Goal: Task Accomplishment & Management: Complete application form

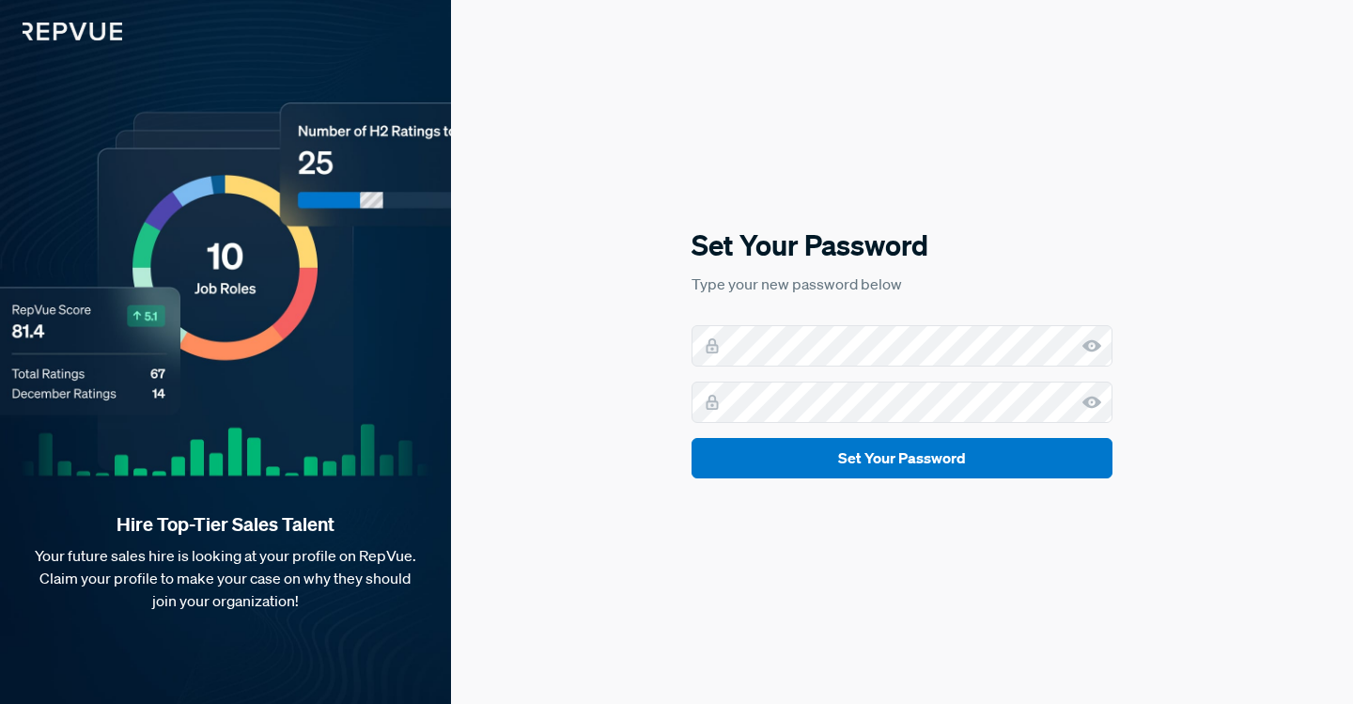
click at [1000, 273] on p "Type your new password below" at bounding box center [902, 284] width 421 height 23
click at [1187, 474] on div "Set Your Password Type your new password below Set Your Password" at bounding box center [902, 352] width 902 height 704
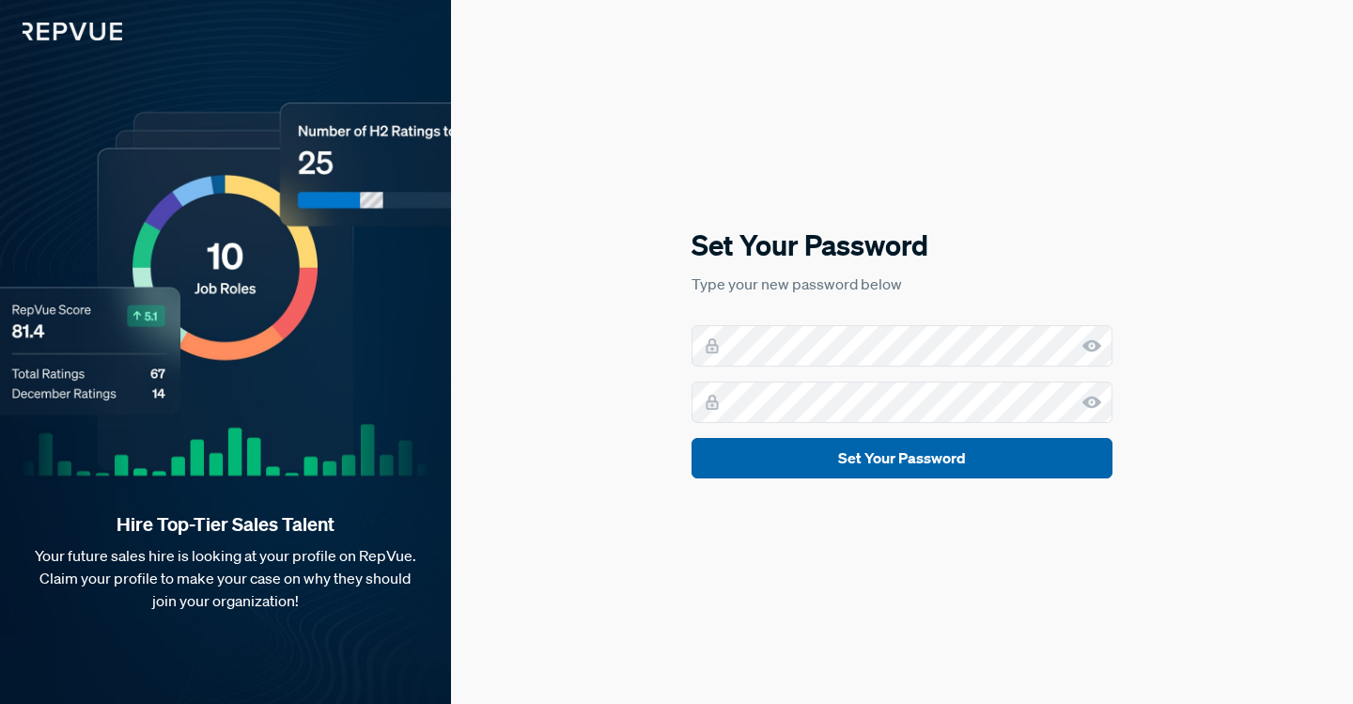
click at [1025, 473] on button "Set Your Password" at bounding box center [902, 458] width 421 height 40
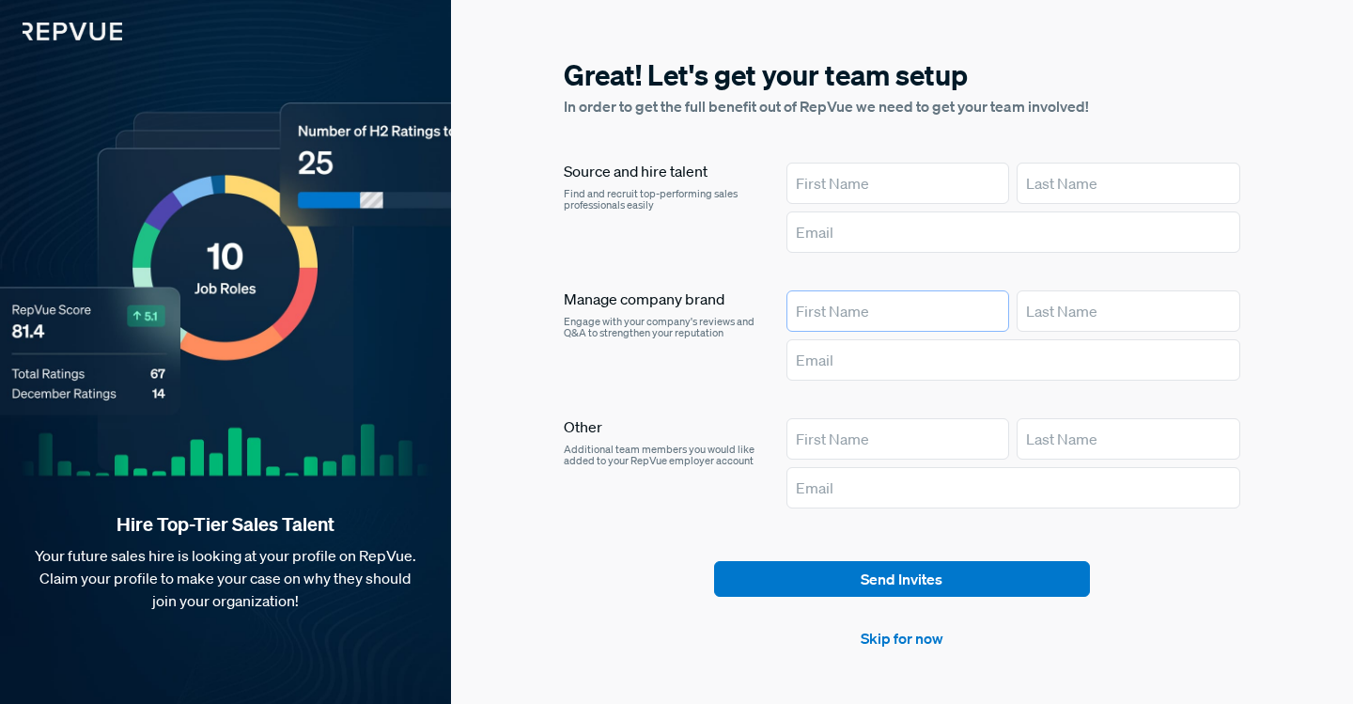
click at [921, 304] on input "text" at bounding box center [899, 310] width 224 height 41
type input "[PERSON_NAME]"
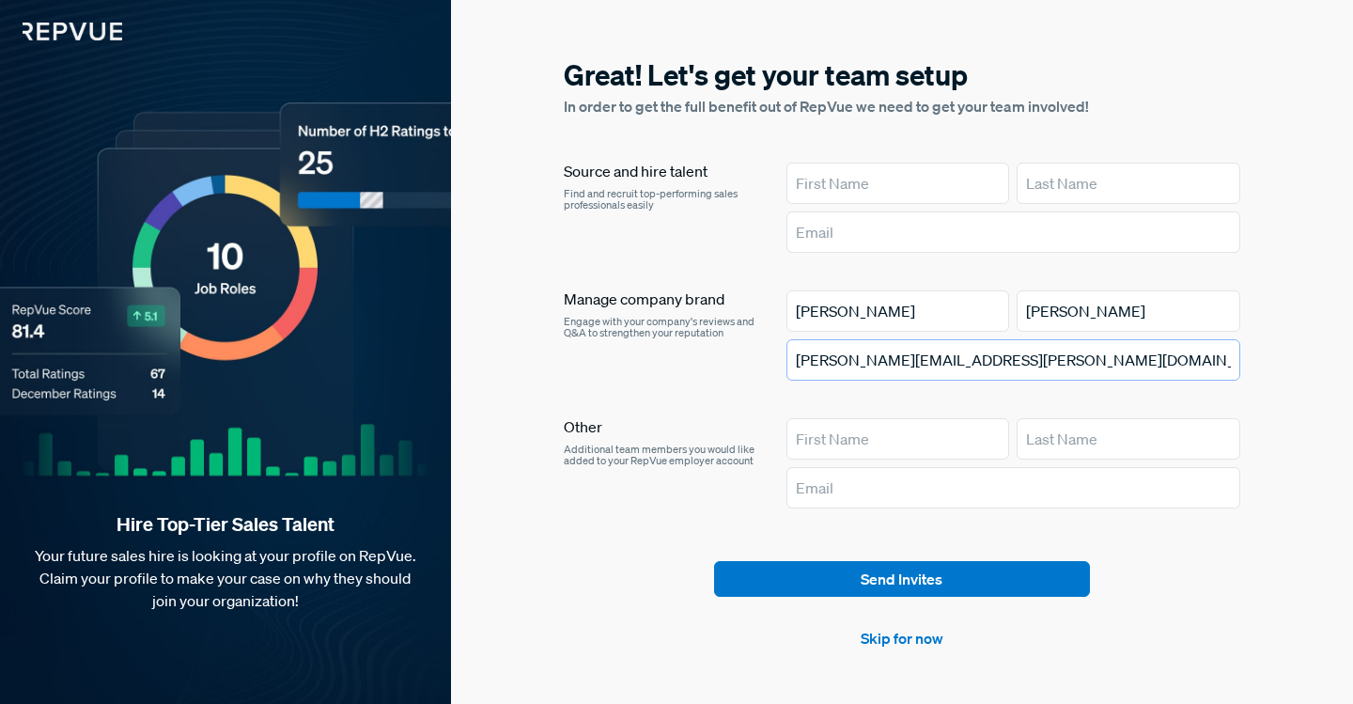
type input "[PERSON_NAME][EMAIL_ADDRESS][PERSON_NAME][DOMAIN_NAME]"
click at [1251, 540] on div "Great! Let's get your team setup In order to get the full benefit out of RepVue…" at bounding box center [902, 352] width 902 height 704
click at [928, 320] on input "[PERSON_NAME]" at bounding box center [899, 310] width 224 height 41
click at [928, 319] on input "[PERSON_NAME]" at bounding box center [899, 310] width 224 height 41
click at [929, 318] on input "[PERSON_NAME]" at bounding box center [899, 310] width 224 height 41
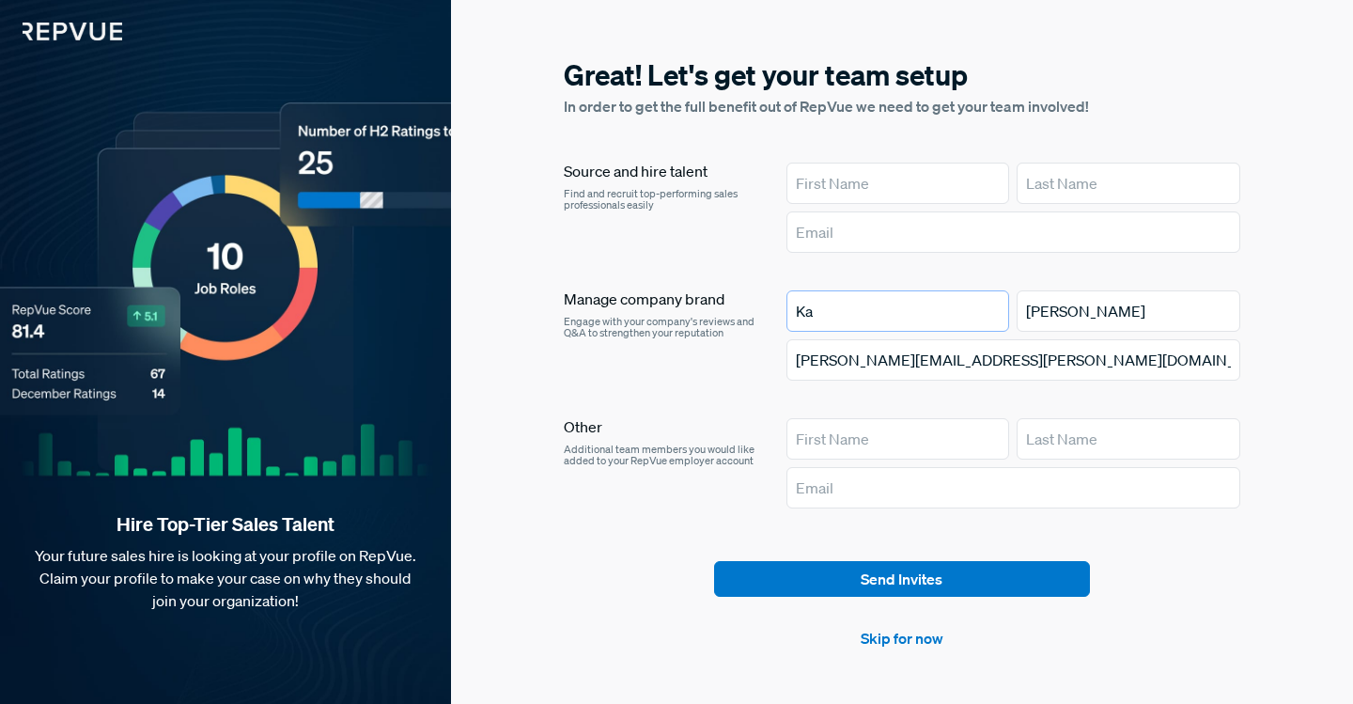
type input "K"
type input "L"
type input "[PERSON_NAME]"
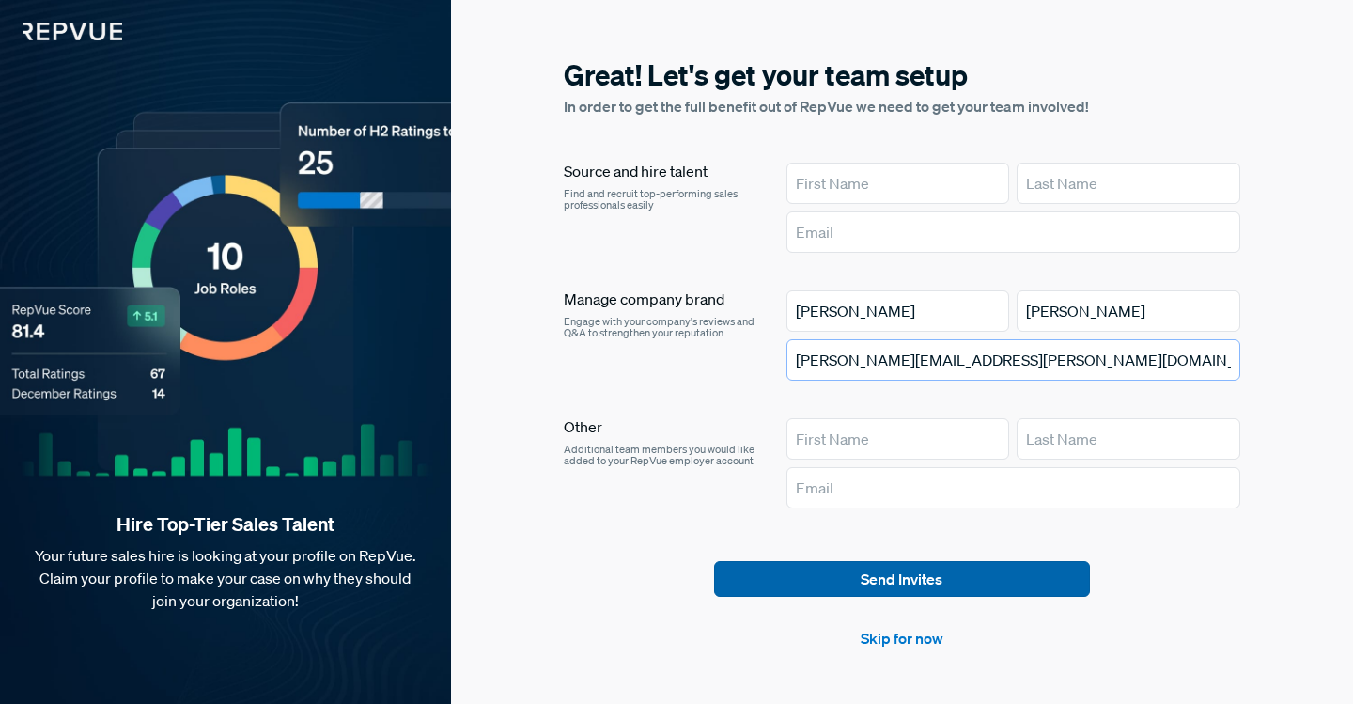
type input "[PERSON_NAME][EMAIL_ADDRESS][PERSON_NAME][DOMAIN_NAME]"
click at [976, 572] on button "Send Invites" at bounding box center [902, 579] width 376 height 36
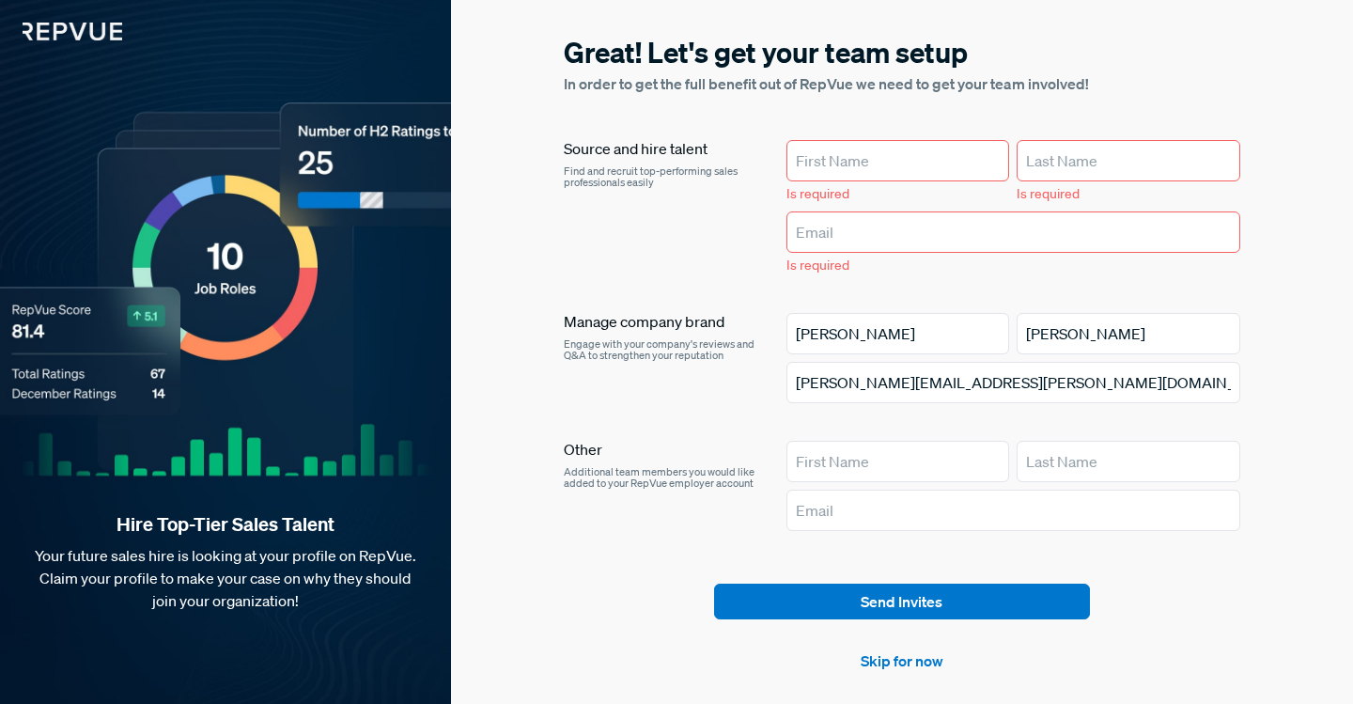
click at [883, 149] on input "text" at bounding box center [899, 160] width 224 height 41
type input "[PERSON_NAME]"
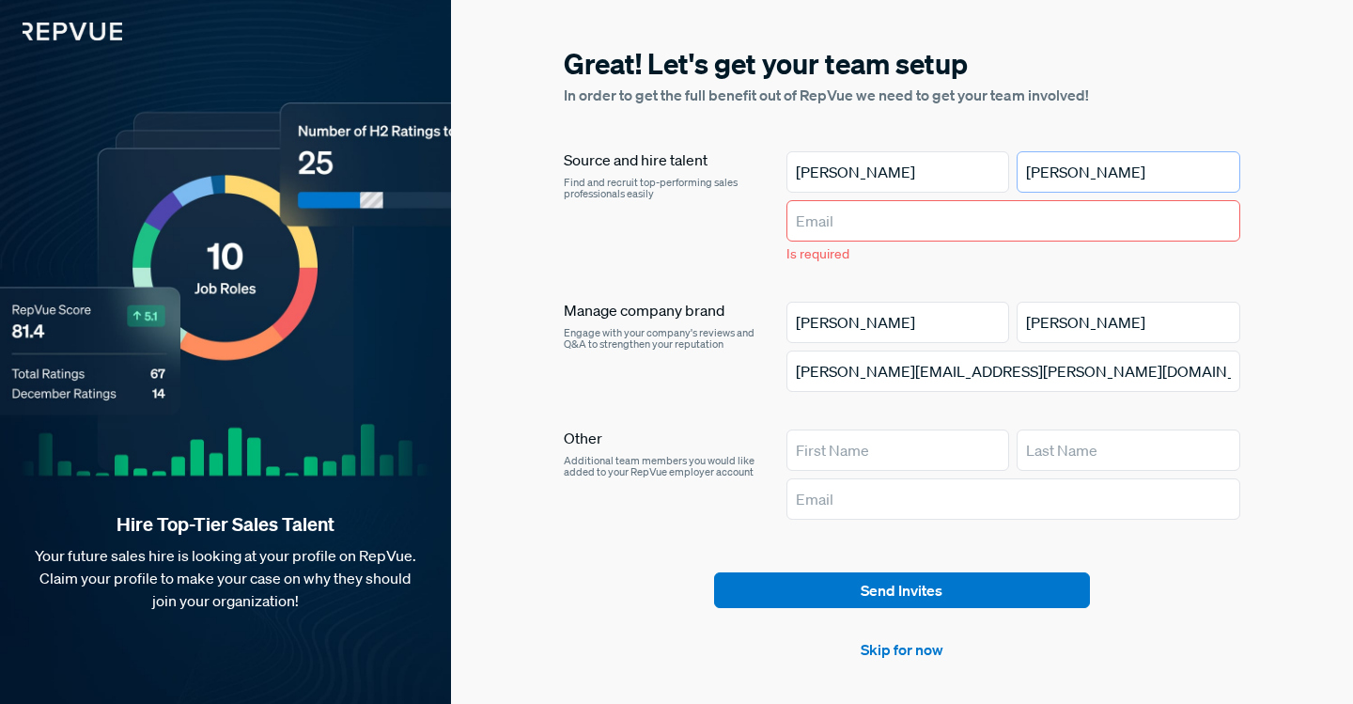
type input "[PERSON_NAME]"
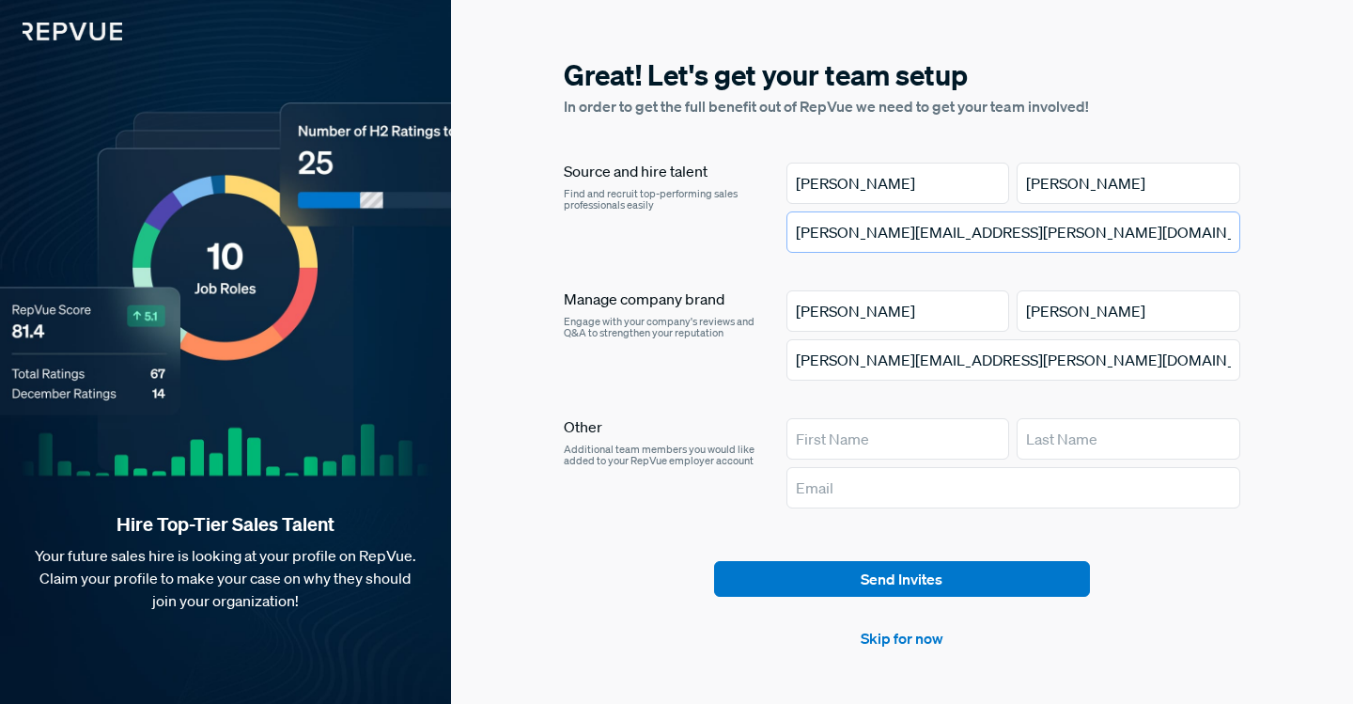
type input "[PERSON_NAME][EMAIL_ADDRESS][PERSON_NAME][DOMAIN_NAME]"
click at [964, 550] on section "Great! Let's get your team setup In order to get the full benefit out of RepVue…" at bounding box center [902, 352] width 677 height 594
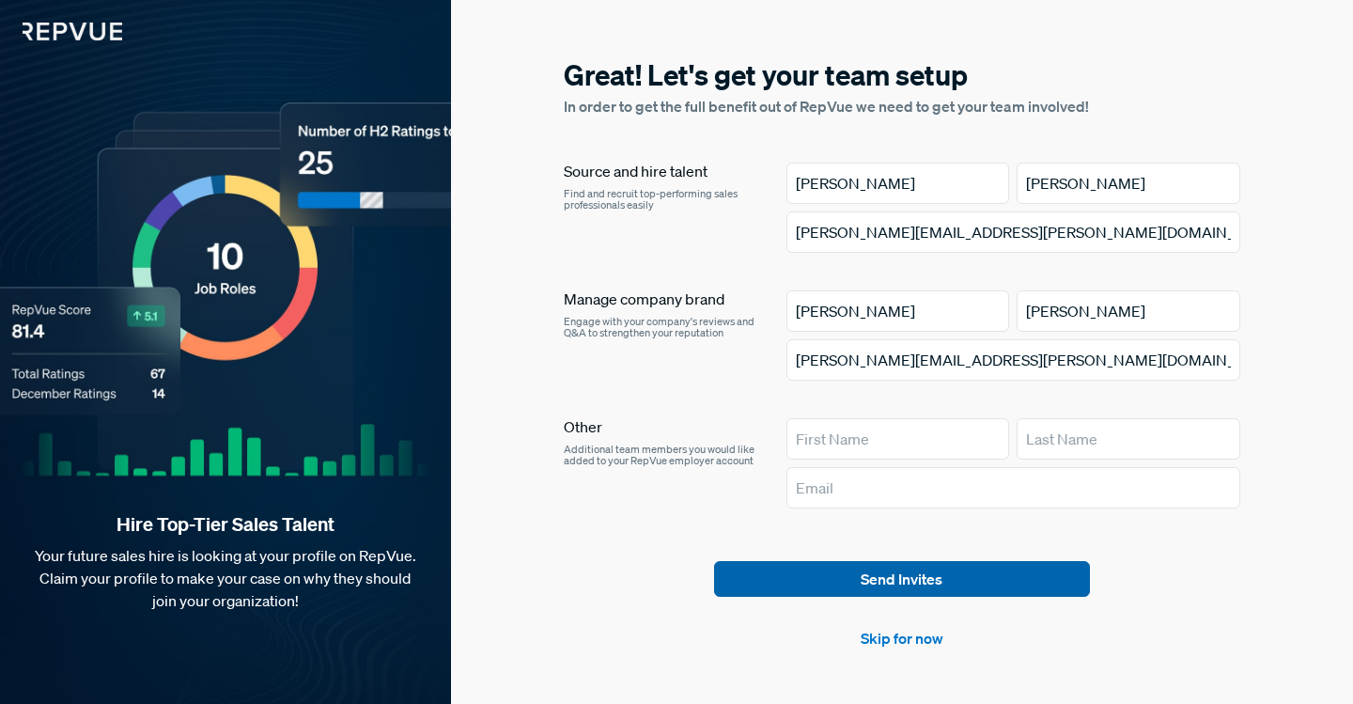
click at [962, 561] on button "Send Invites" at bounding box center [902, 579] width 376 height 36
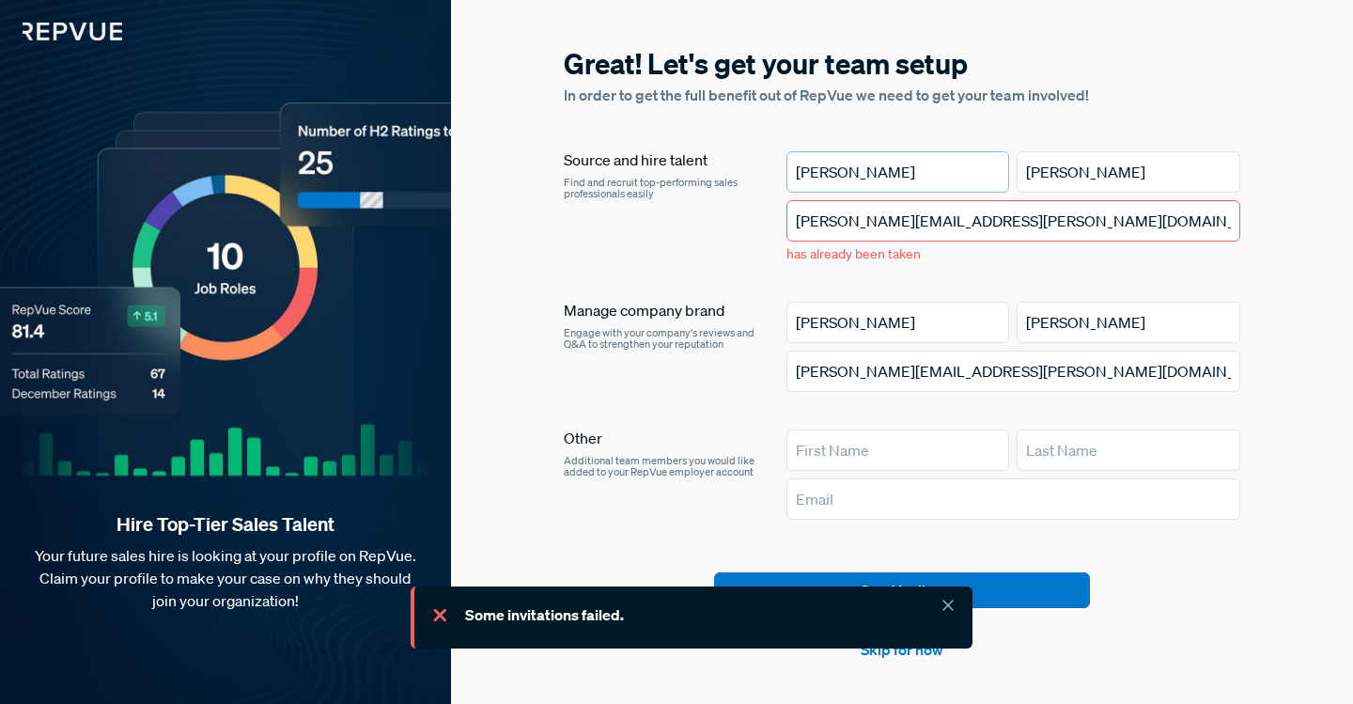
click at [880, 186] on input "[PERSON_NAME]" at bounding box center [899, 171] width 224 height 41
click at [881, 184] on input "[PERSON_NAME]" at bounding box center [899, 171] width 224 height 41
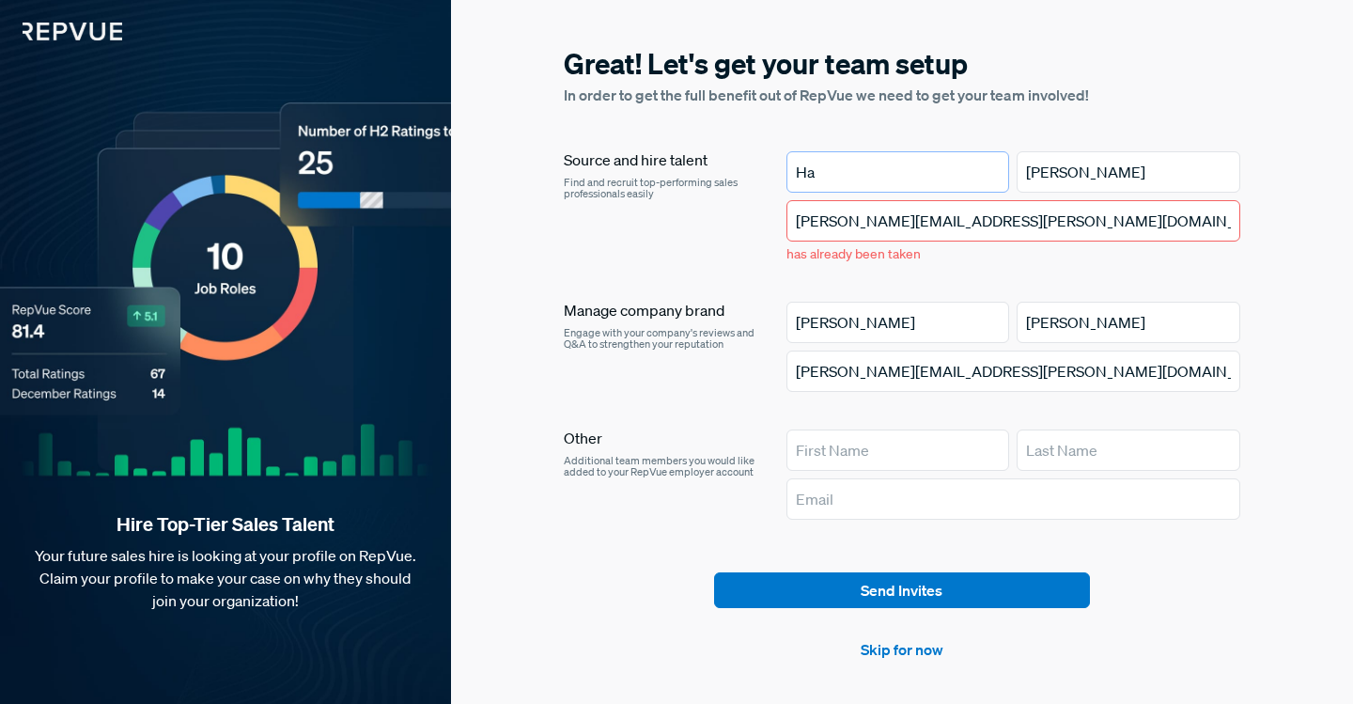
type input "H"
type input "[PERSON_NAME]"
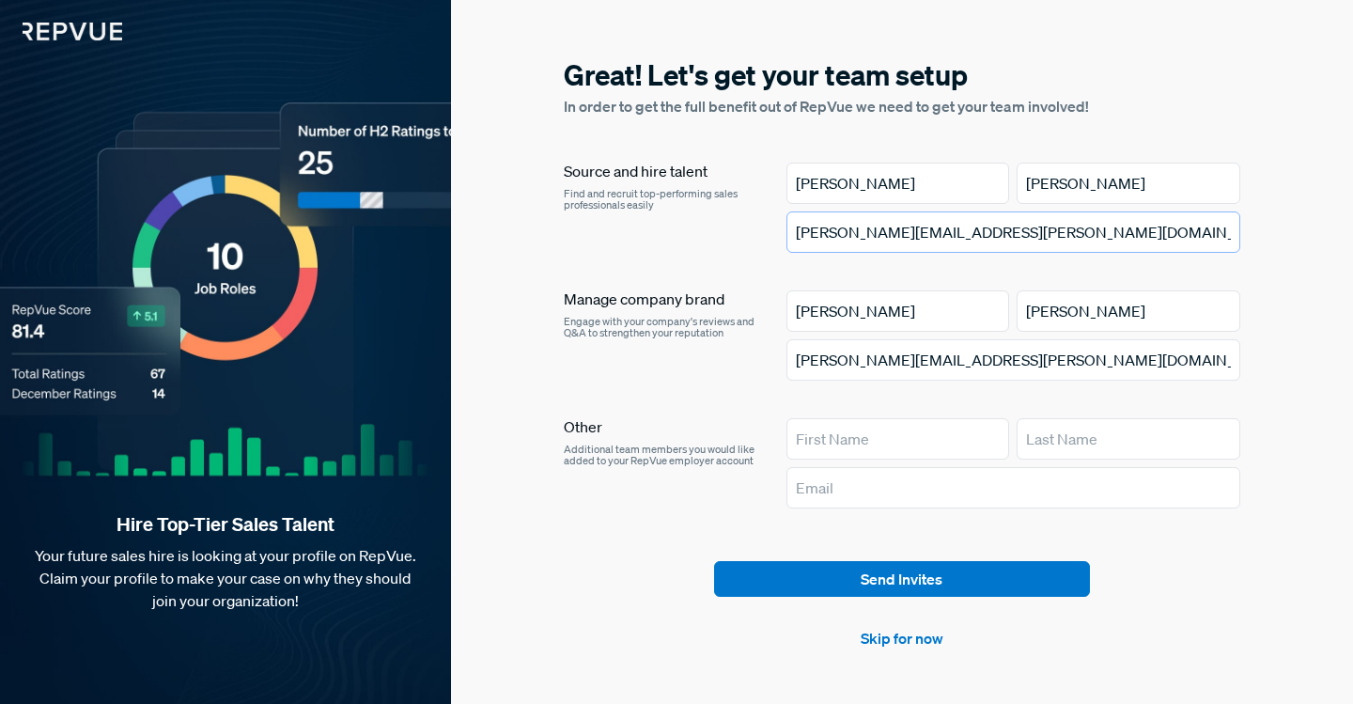
type input "[PERSON_NAME][EMAIL_ADDRESS][PERSON_NAME][DOMAIN_NAME]"
click at [927, 190] on input "[PERSON_NAME]" at bounding box center [899, 183] width 224 height 41
click at [927, 189] on input "[PERSON_NAME]" at bounding box center [899, 183] width 224 height 41
type input "E"
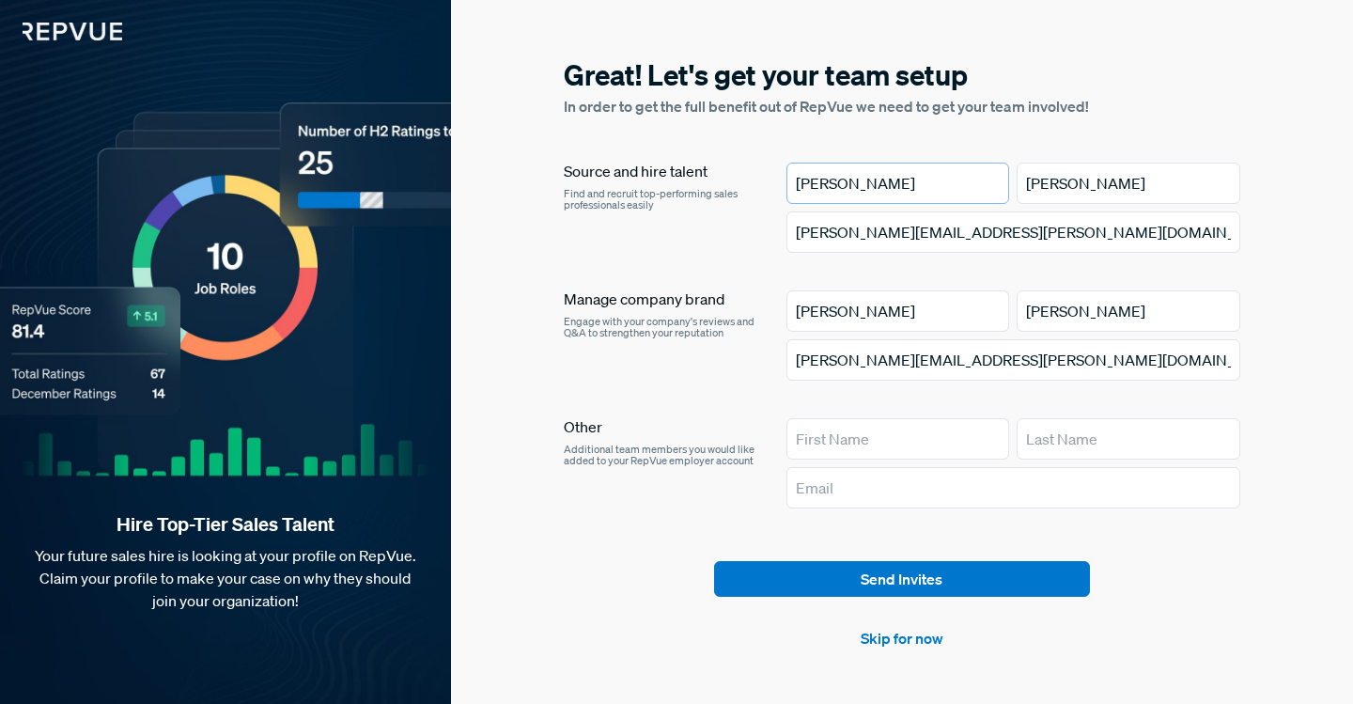
type input "[PERSON_NAME]"
type input "Davidson"
click at [831, 225] on input "[PERSON_NAME][EMAIL_ADDRESS][PERSON_NAME][DOMAIN_NAME]" at bounding box center [1014, 231] width 454 height 41
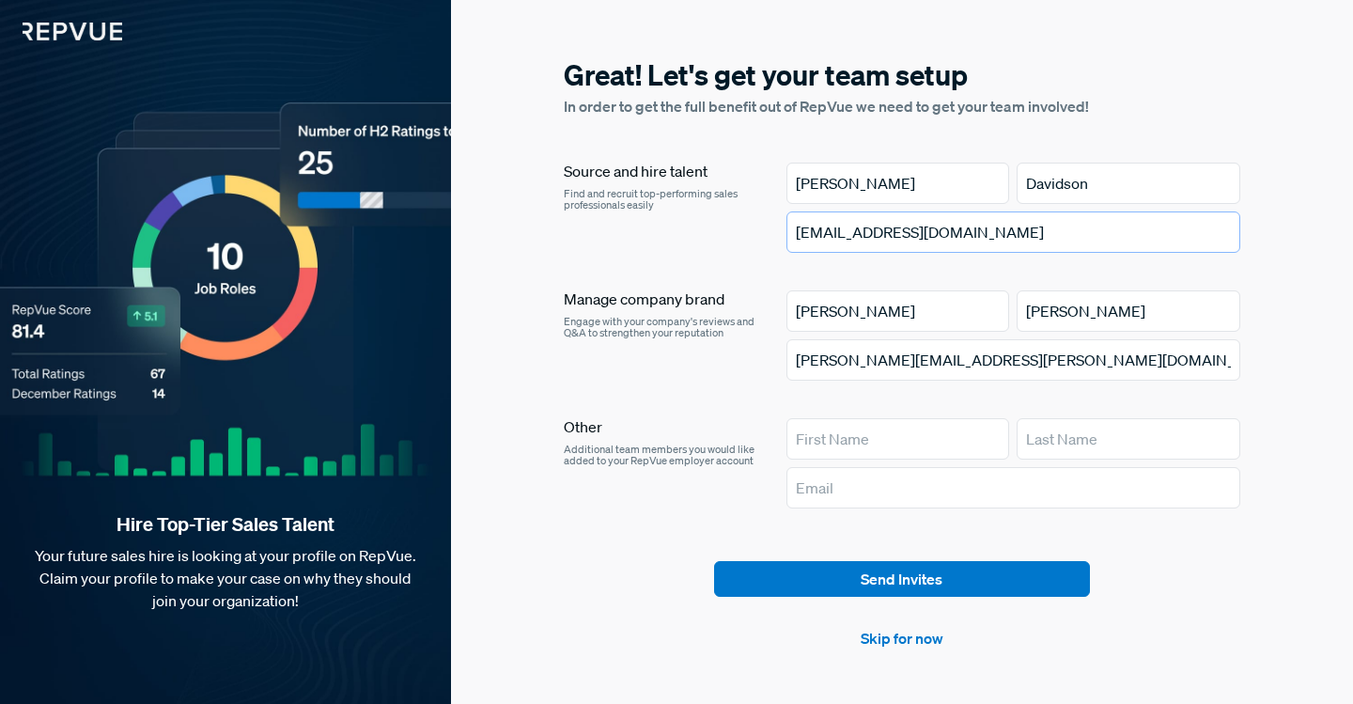
type input "[EMAIL_ADDRESS][DOMAIN_NAME]"
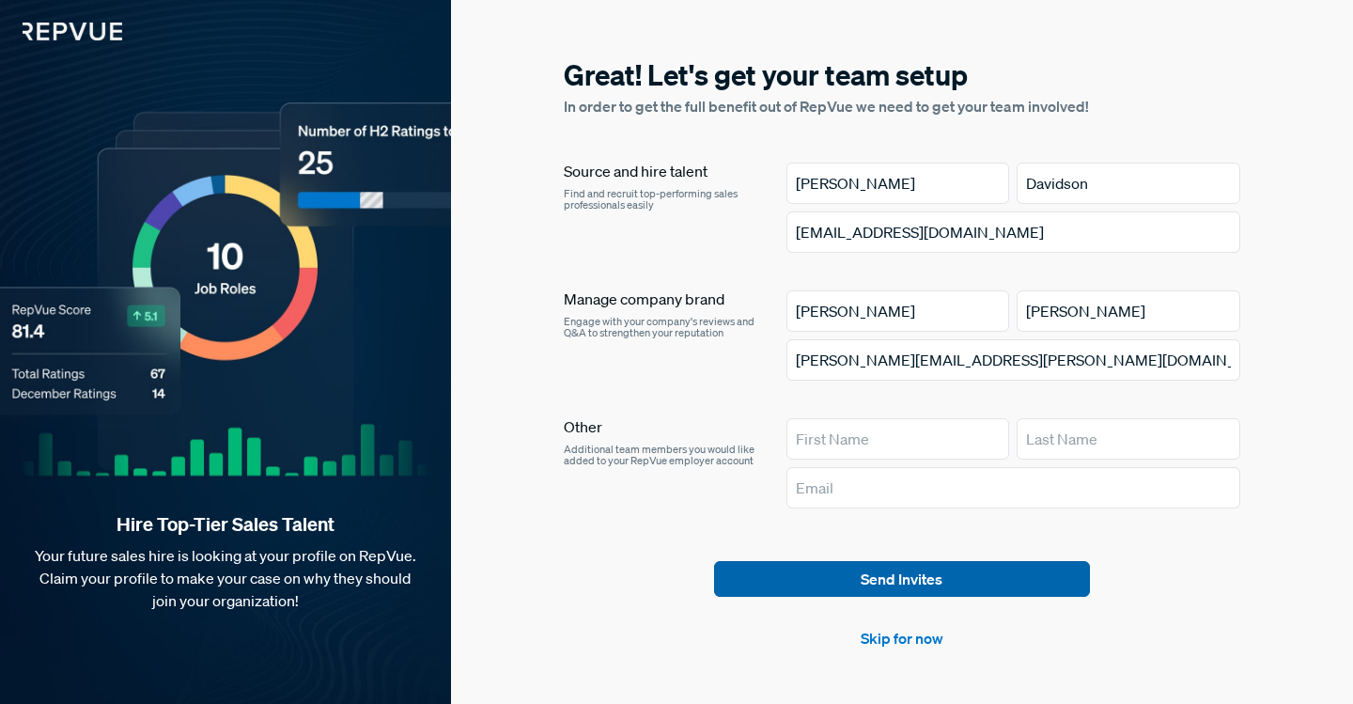
click at [877, 571] on button "Send Invites" at bounding box center [902, 579] width 376 height 36
